Goal: Transaction & Acquisition: Book appointment/travel/reservation

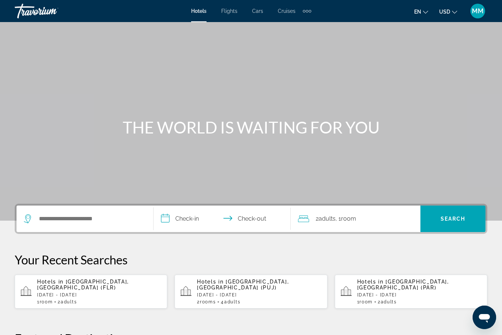
click at [443, 10] on span "USD" at bounding box center [444, 12] width 11 height 6
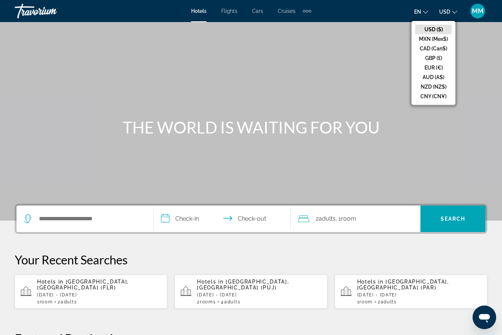
click at [420, 51] on button "CAD (Can$)" at bounding box center [433, 49] width 36 height 10
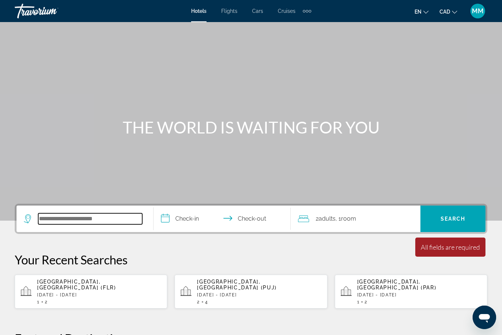
click at [55, 220] on input "Search widget" at bounding box center [90, 218] width 104 height 11
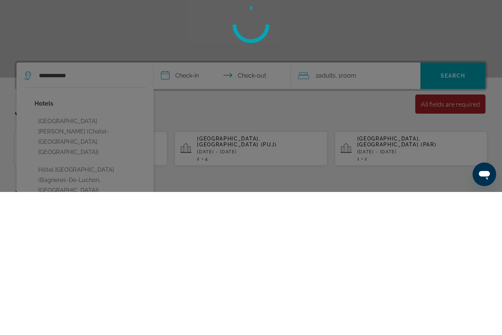
scroll to position [143, 0]
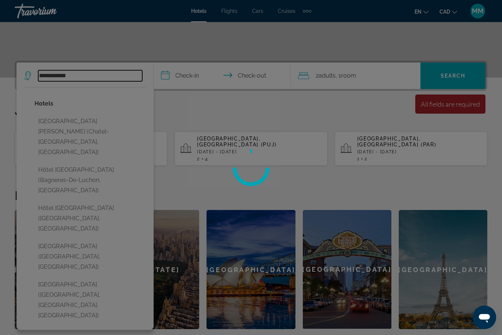
type input "**********"
click at [61, 215] on div at bounding box center [251, 167] width 502 height 335
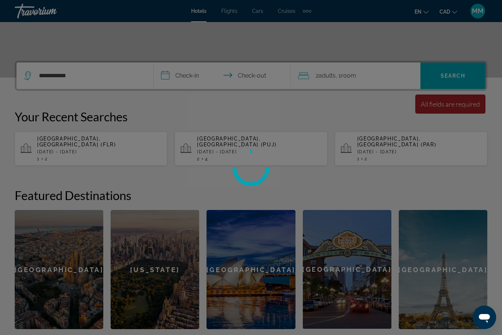
click at [191, 80] on div at bounding box center [251, 167] width 502 height 335
click at [186, 71] on div at bounding box center [251, 167] width 502 height 335
click at [453, 78] on div at bounding box center [251, 167] width 502 height 335
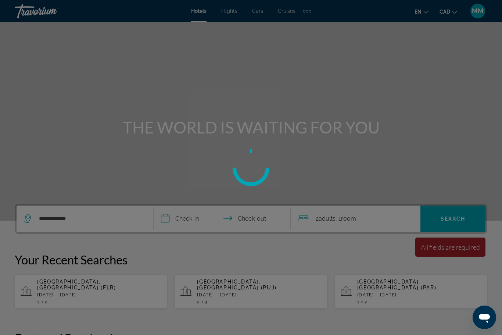
click at [188, 216] on div at bounding box center [251, 167] width 502 height 335
click at [40, 214] on div at bounding box center [251, 167] width 502 height 335
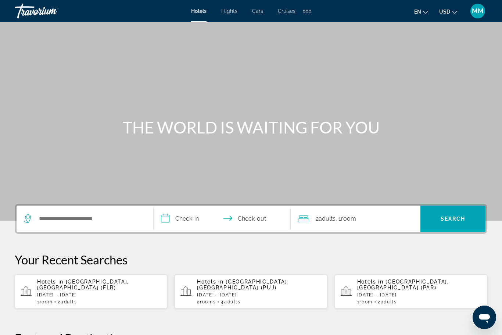
click at [448, 14] on span "USD" at bounding box center [444, 12] width 11 height 6
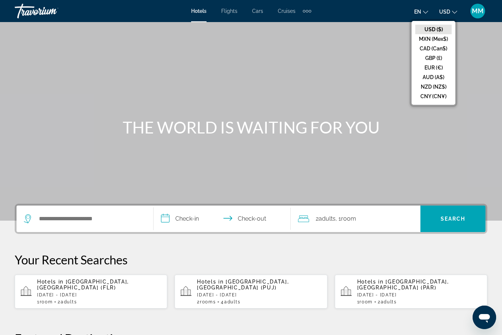
click at [419, 48] on button "CAD (Can$)" at bounding box center [433, 49] width 36 height 10
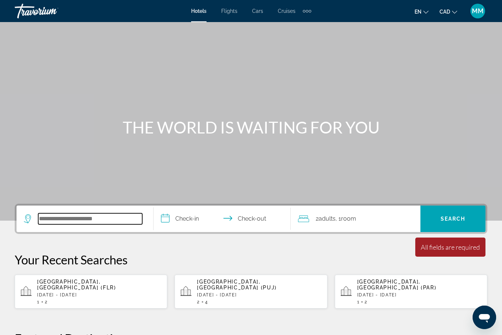
click at [50, 221] on input "Search widget" at bounding box center [90, 218] width 104 height 11
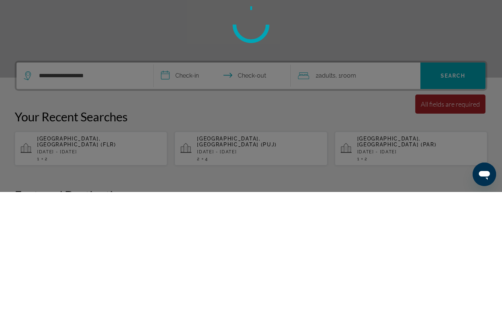
scroll to position [143, 0]
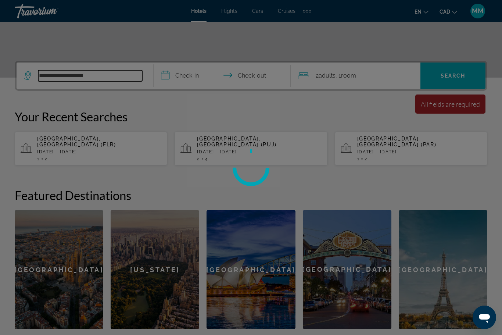
type input "**********"
click at [115, 75] on div at bounding box center [251, 167] width 502 height 335
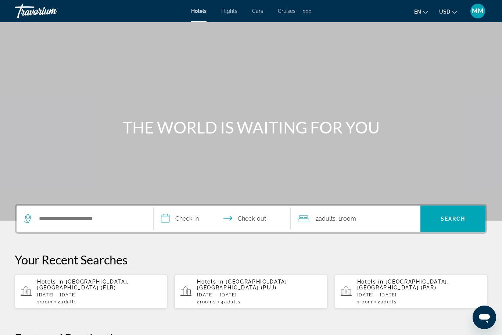
click at [445, 14] on span "USD" at bounding box center [444, 12] width 11 height 6
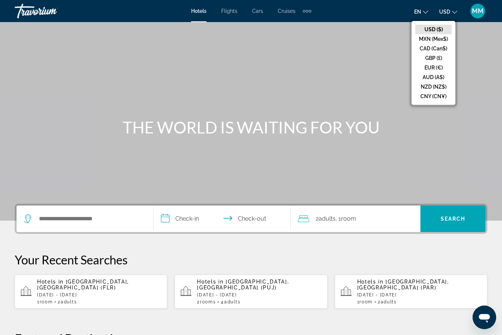
click at [425, 50] on button "CAD (Can$)" at bounding box center [433, 49] width 36 height 10
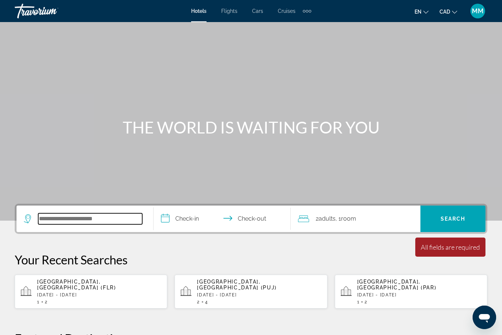
click at [47, 224] on input "Search widget" at bounding box center [90, 218] width 104 height 11
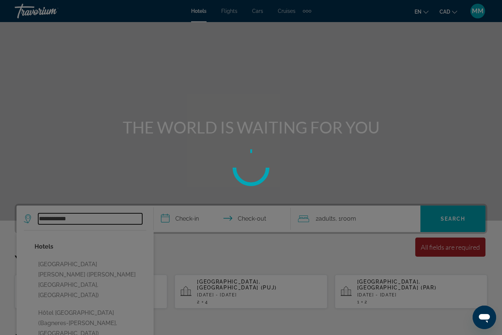
type input "**********"
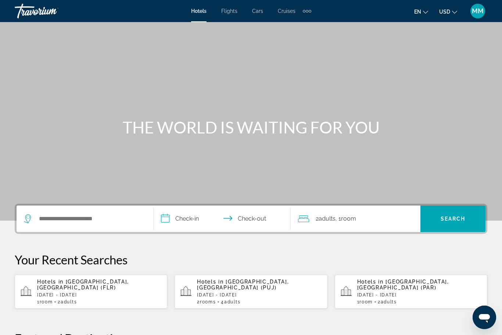
click at [446, 16] on button "USD USD ($) MXN (Mex$) CAD (Can$) GBP (£) EUR (€) AUD (A$) NZD (NZ$) CNY (CN¥)" at bounding box center [448, 11] width 18 height 11
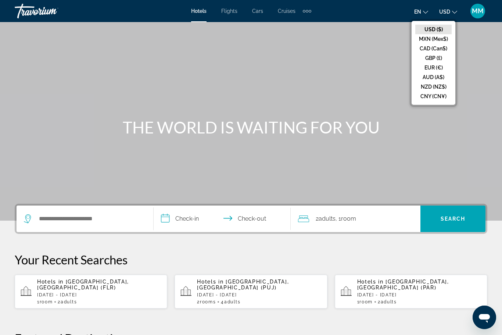
click at [422, 49] on button "CAD (Can$)" at bounding box center [433, 49] width 36 height 10
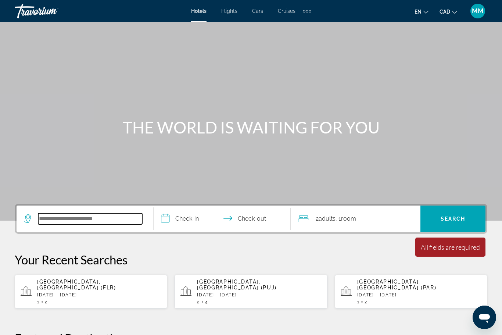
click at [60, 224] on input "Search widget" at bounding box center [90, 218] width 104 height 11
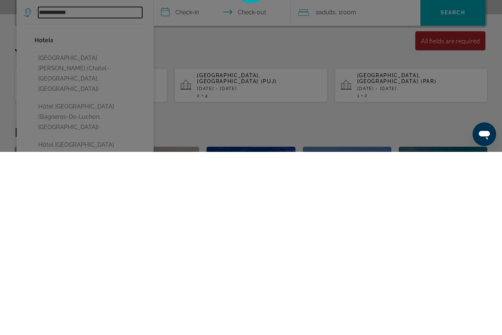
scroll to position [24, 0]
type input "**********"
click at [62, 152] on div at bounding box center [251, 167] width 502 height 335
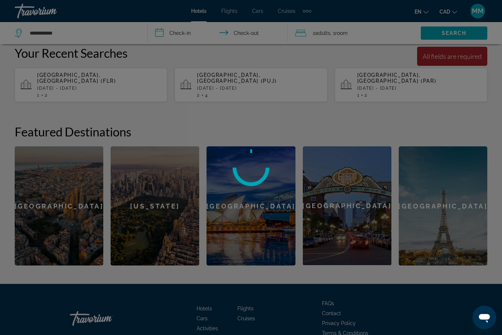
click at [175, 36] on div at bounding box center [251, 167] width 502 height 335
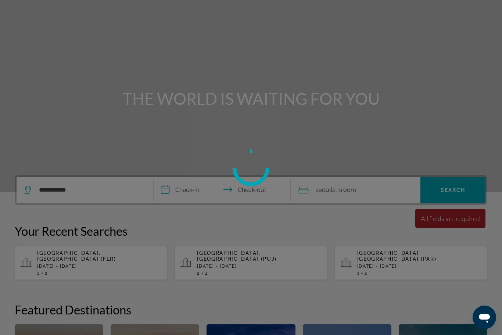
scroll to position [0, 0]
